Goal: Navigation & Orientation: Find specific page/section

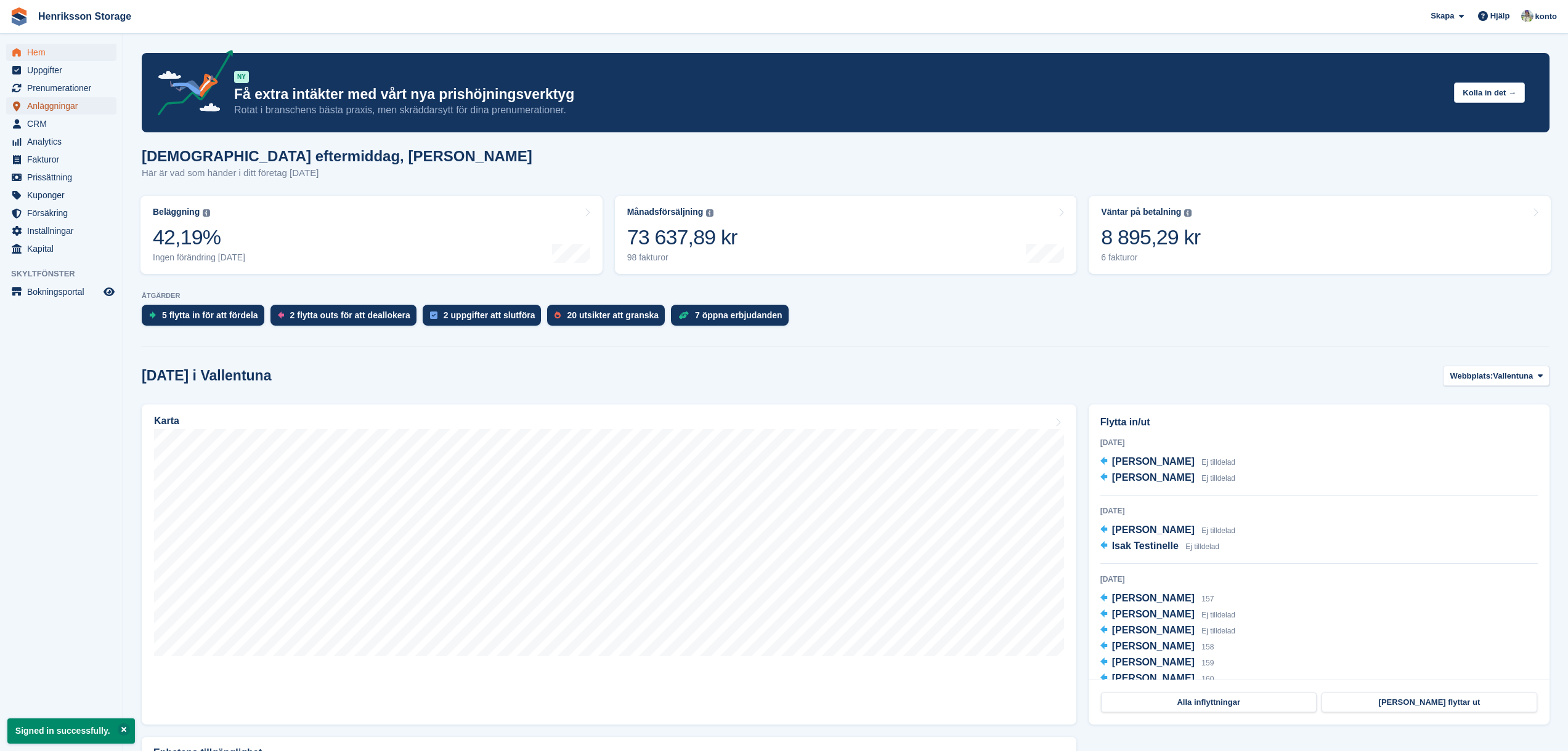
click at [56, 102] on span "Anläggningar" at bounding box center [63, 106] width 74 height 17
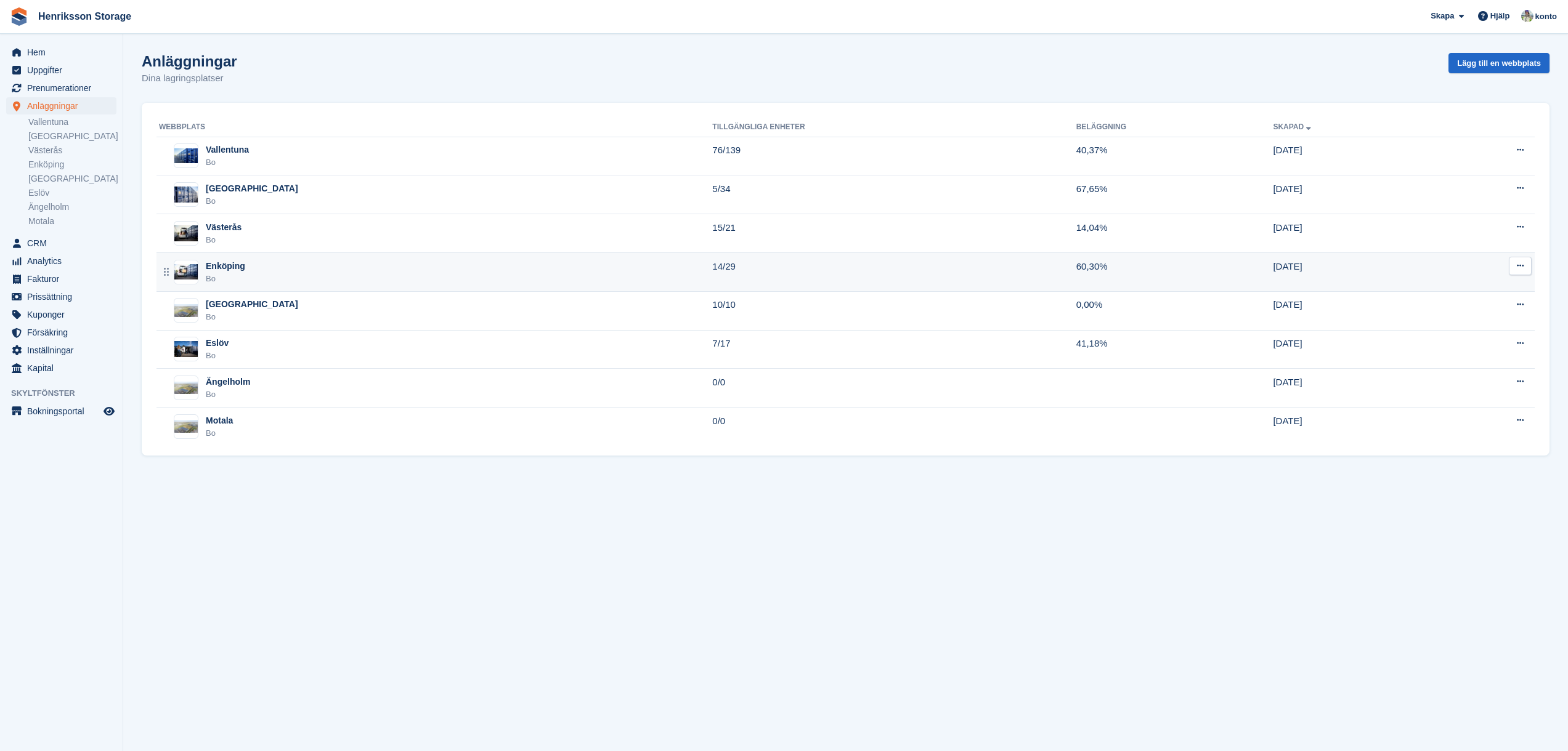
click at [226, 264] on div "Enköping" at bounding box center [225, 266] width 39 height 13
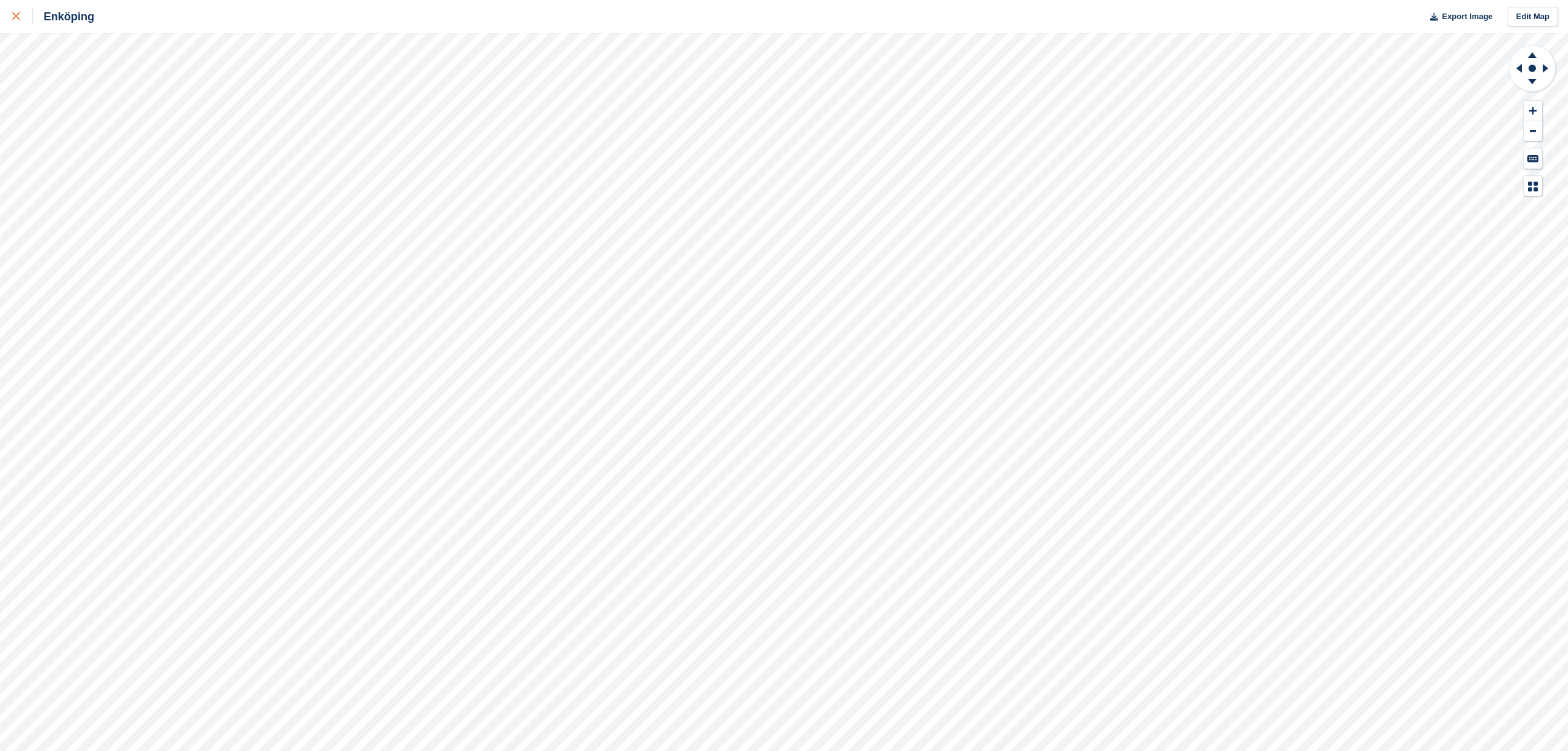
click at [17, 17] on icon at bounding box center [16, 16] width 8 height 8
